Goal: Information Seeking & Learning: Check status

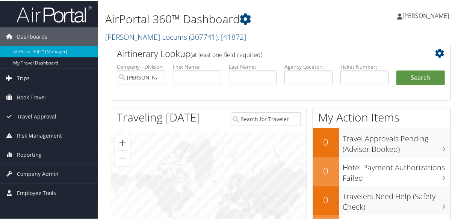
click at [19, 78] on span "Trips" at bounding box center [23, 77] width 13 height 19
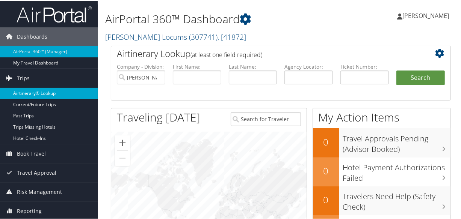
click at [41, 89] on link "Airtinerary® Lookup" at bounding box center [49, 92] width 98 height 11
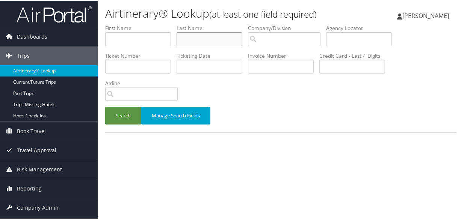
drag, startPoint x: 220, startPoint y: 39, endPoint x: 225, endPoint y: 39, distance: 4.5
click at [220, 39] on input "text" at bounding box center [210, 39] width 66 height 14
type input "stringham"
click at [105, 106] on button "Search" at bounding box center [123, 115] width 36 height 18
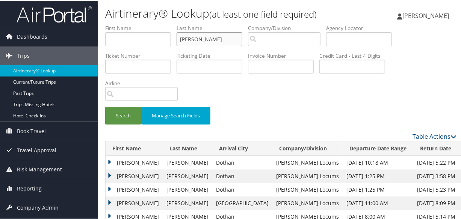
scroll to position [68, 0]
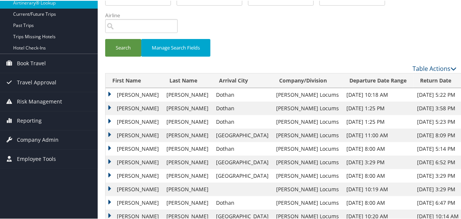
click at [109, 119] on td "James" at bounding box center [134, 122] width 57 height 14
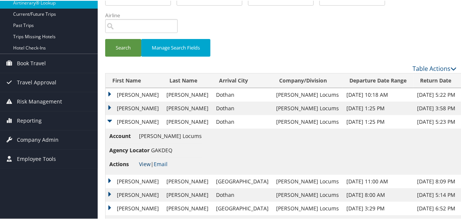
click at [145, 164] on link "View" at bounding box center [145, 163] width 12 height 7
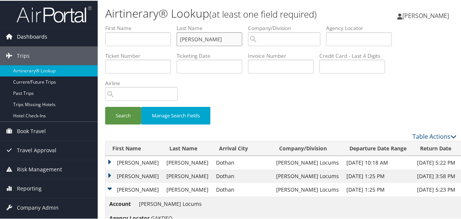
drag, startPoint x: 217, startPoint y: 41, endPoint x: 82, endPoint y: 39, distance: 135.3
type input "omar"
click at [105, 106] on button "Search" at bounding box center [123, 115] width 36 height 18
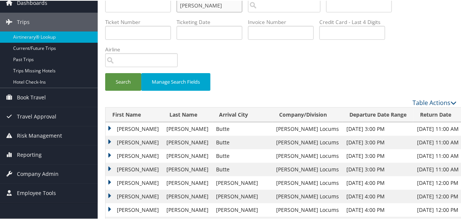
scroll to position [102, 0]
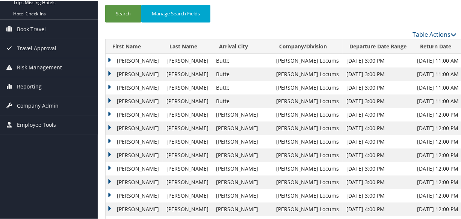
click at [109, 70] on td "Holly" at bounding box center [134, 74] width 57 height 14
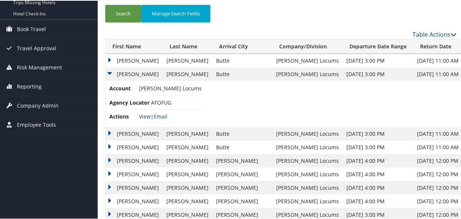
click at [145, 113] on link "View" at bounding box center [145, 115] width 12 height 7
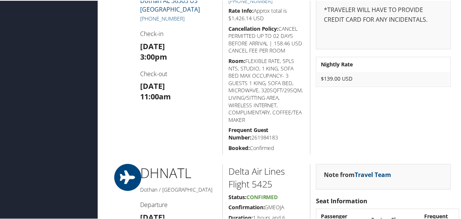
scroll to position [701, 0]
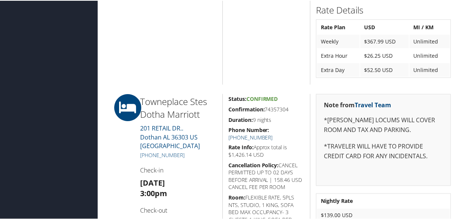
click at [273, 133] on link "+1 (334) 944-6400" at bounding box center [250, 136] width 44 height 7
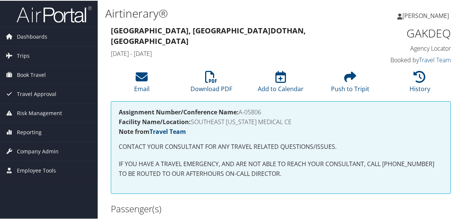
scroll to position [171, 0]
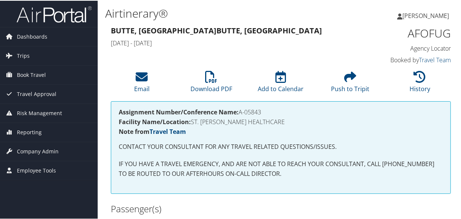
scroll to position [171, 0]
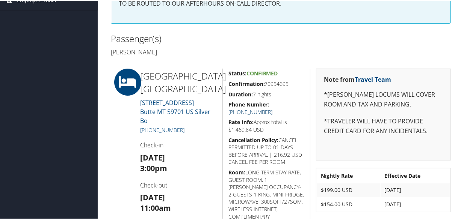
click at [273, 108] on link "[PHONE_NUMBER]" at bounding box center [250, 111] width 44 height 7
